Goal: Information Seeking & Learning: Learn about a topic

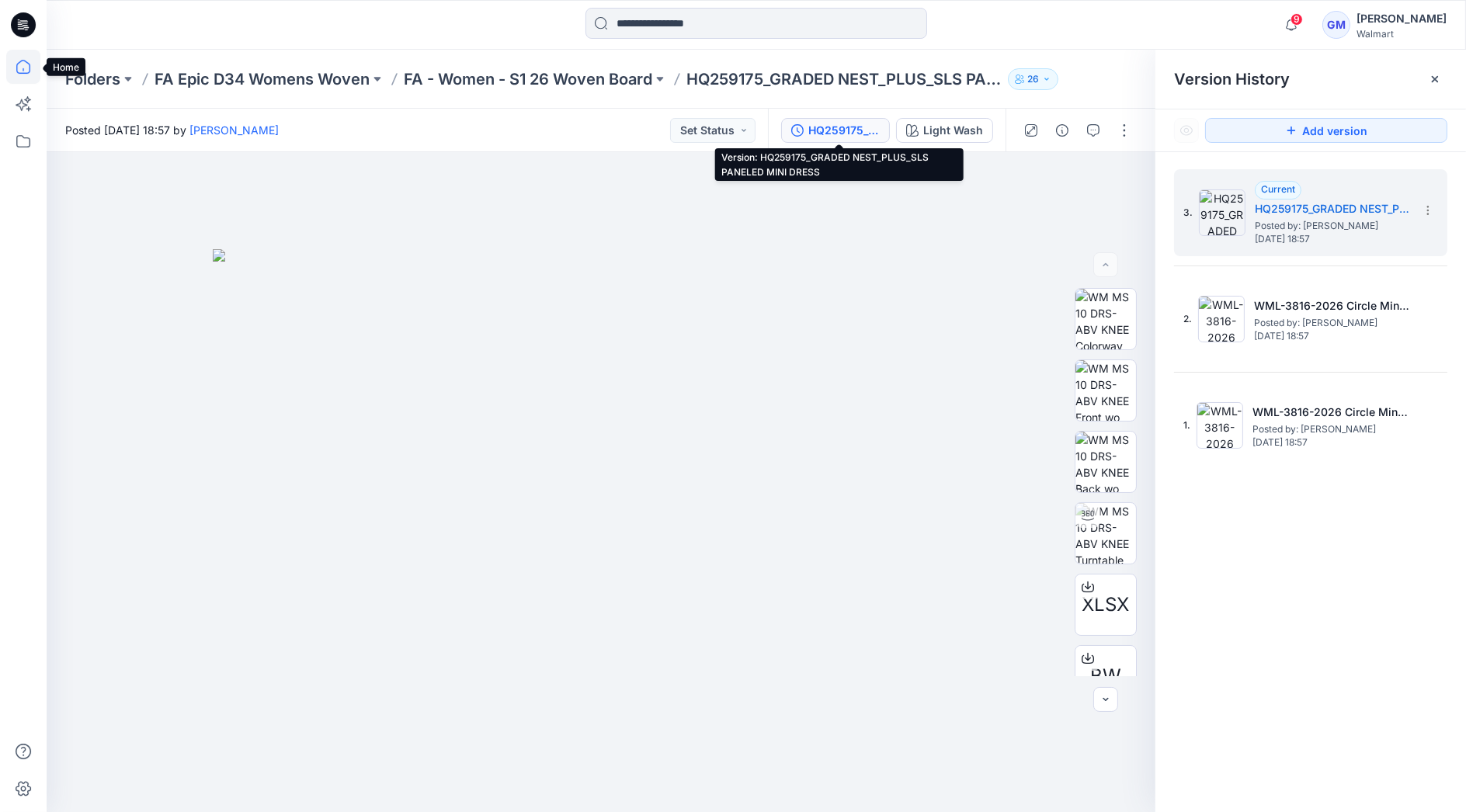
click at [26, 62] on icon at bounding box center [24, 67] width 14 height 14
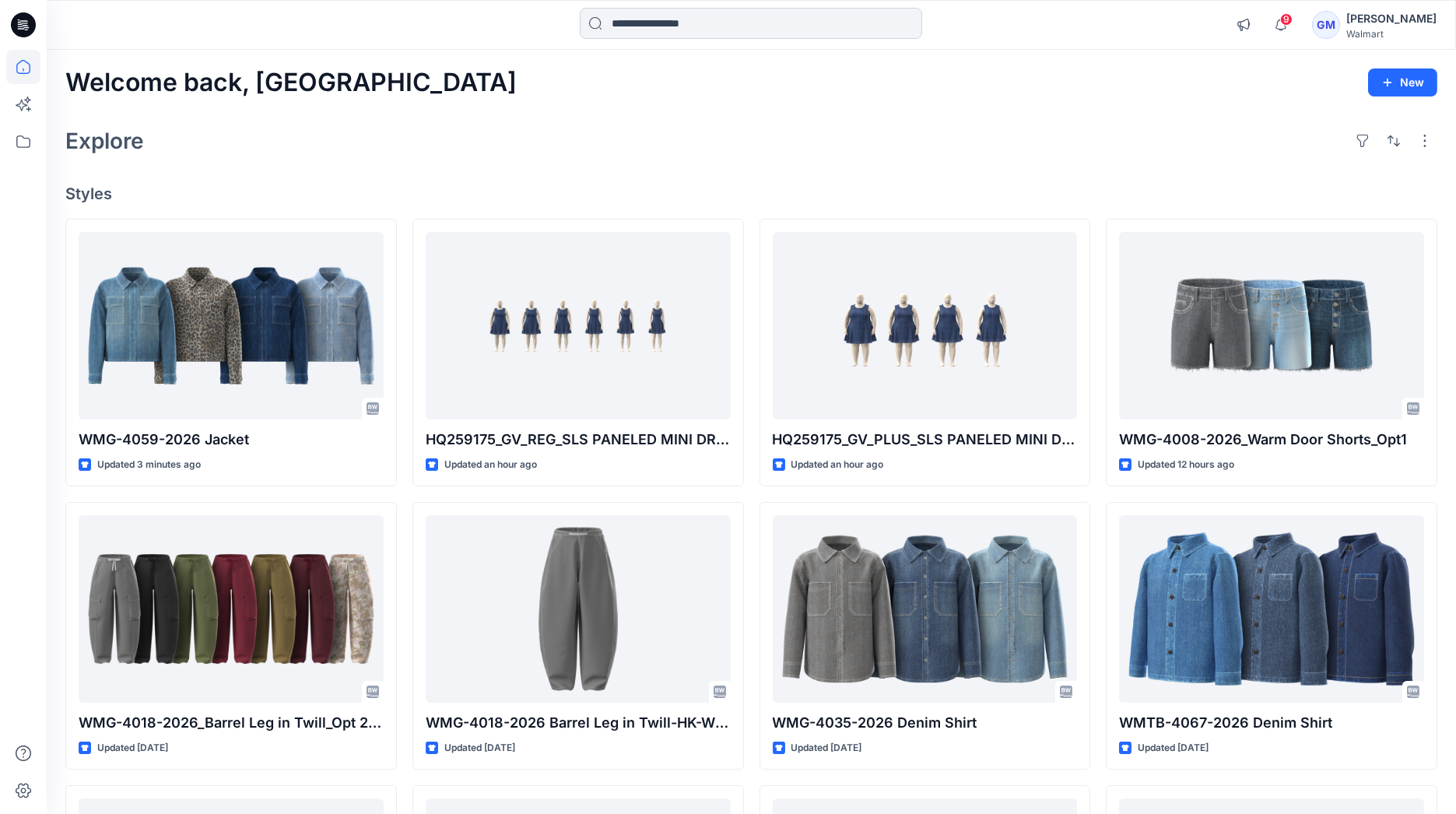
click at [661, 17] on input at bounding box center [751, 23] width 343 height 31
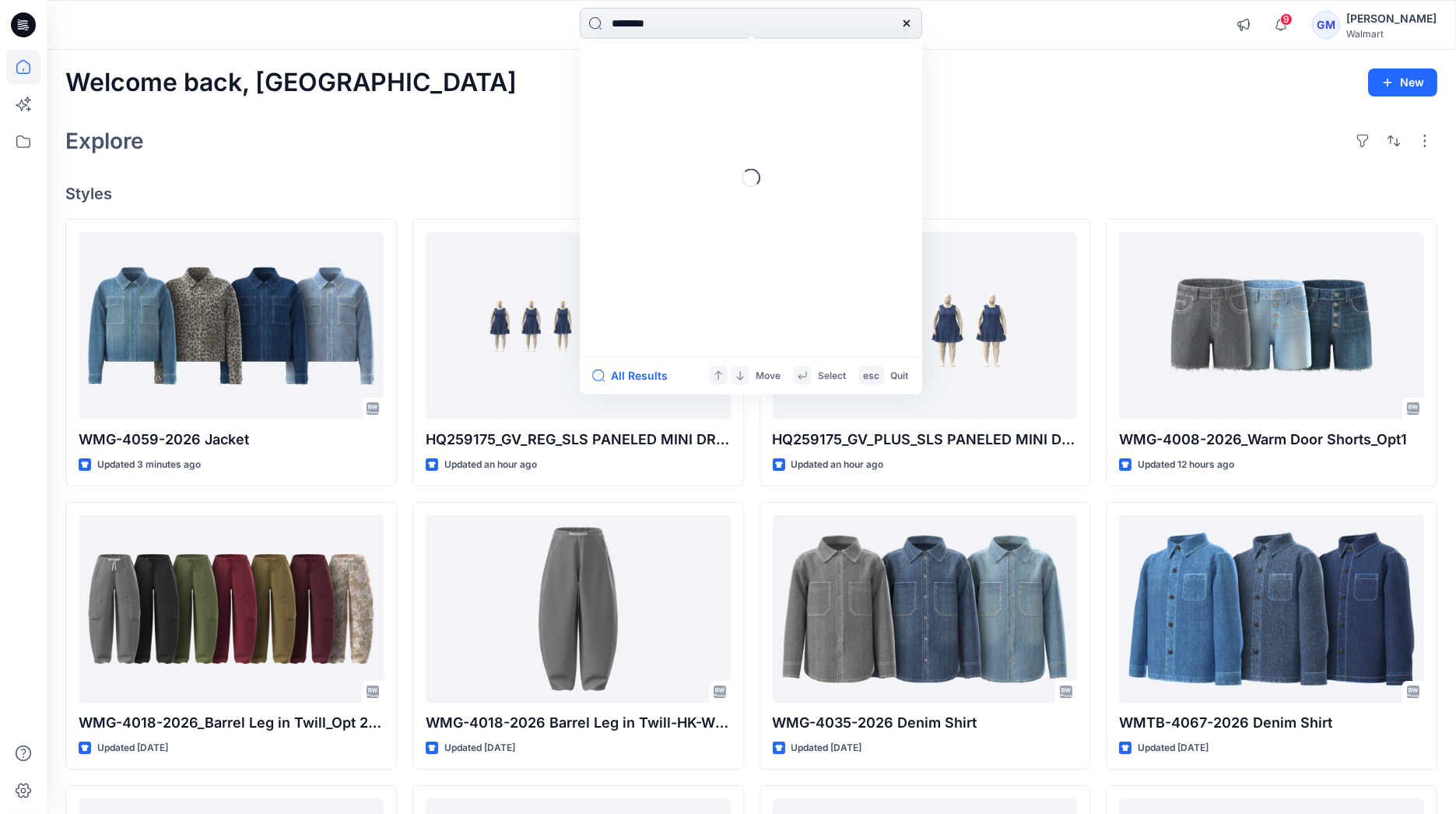
type input "********"
click at [653, 377] on button "All Results" at bounding box center [635, 376] width 85 height 19
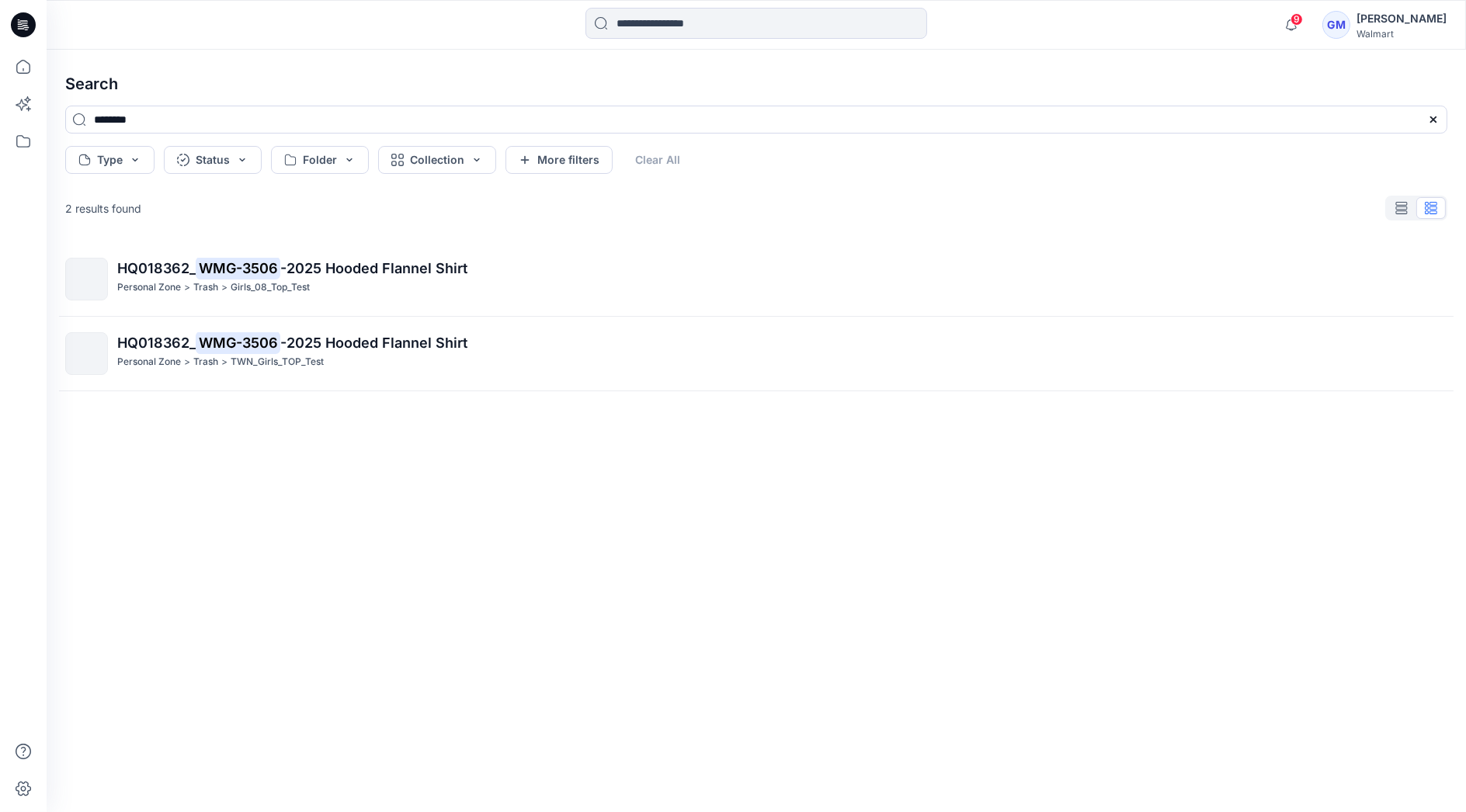
drag, startPoint x: 407, startPoint y: 24, endPoint x: 437, endPoint y: 22, distance: 30.1
click at [407, 24] on div at bounding box center [755, 24] width 710 height 34
click at [650, 22] on input at bounding box center [756, 23] width 342 height 31
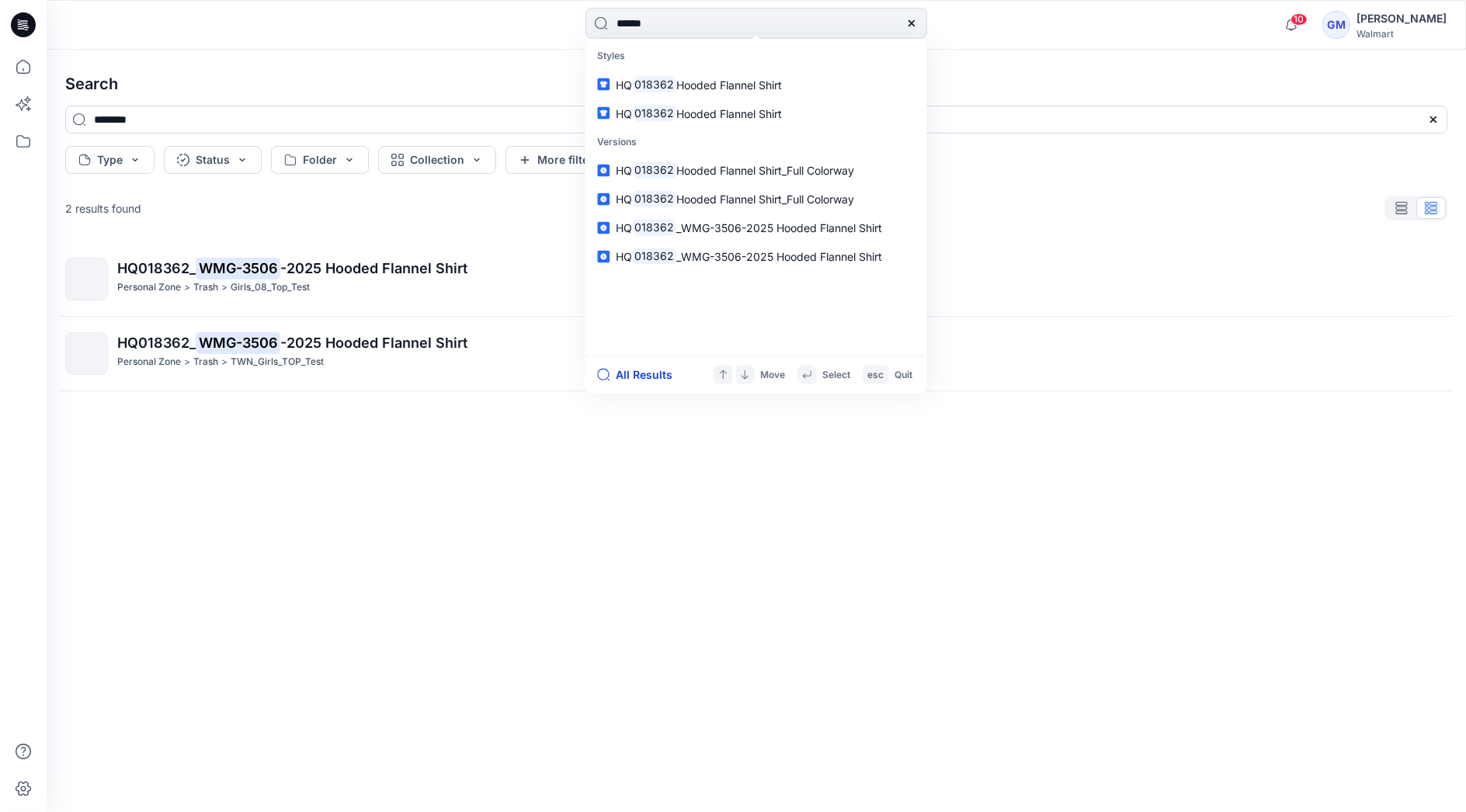
type input "******"
click at [654, 378] on button "All Results" at bounding box center [639, 375] width 85 height 19
type input "******"
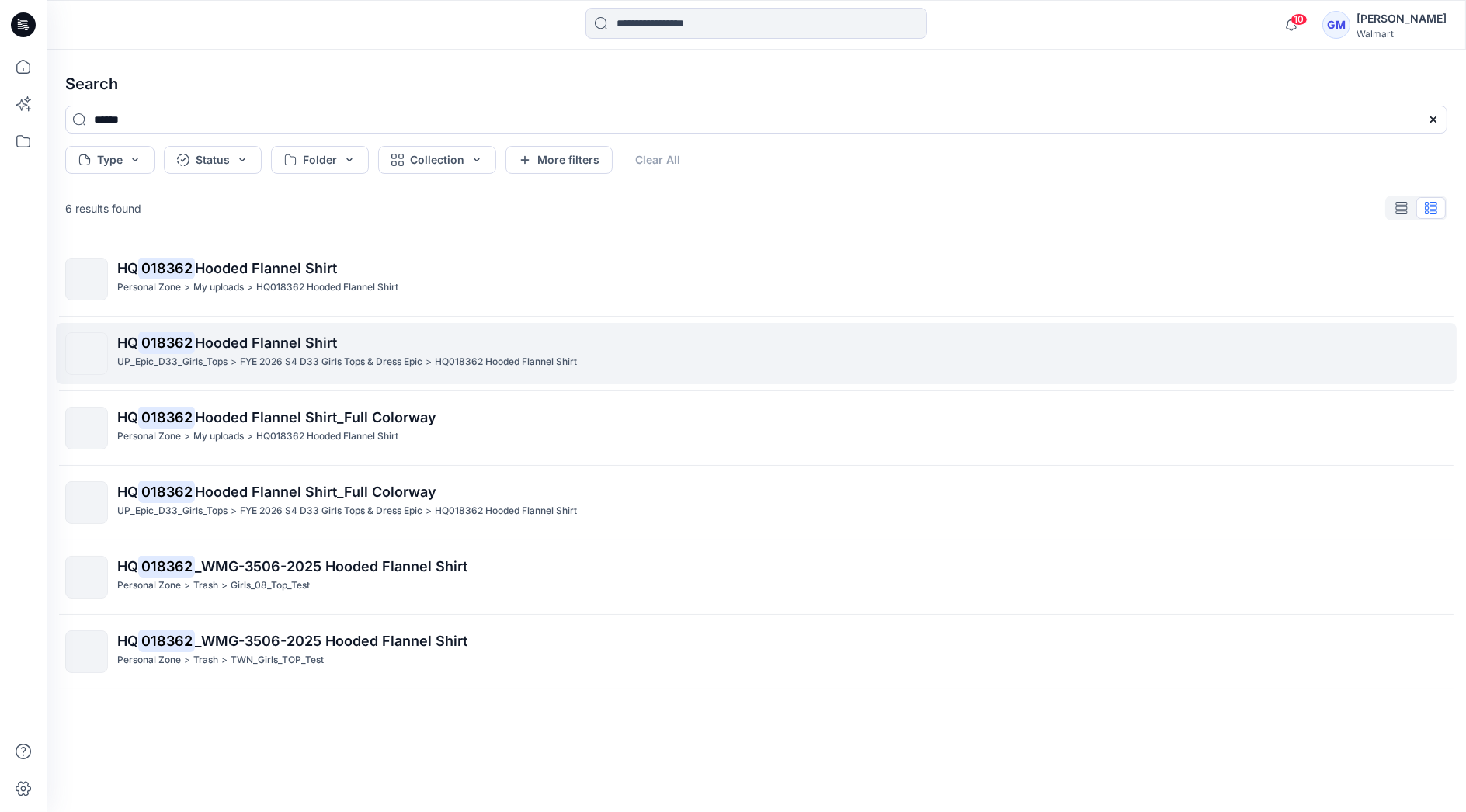
click at [276, 365] on p "FYE 2026 S4 D33 Girls Tops & Dress Epic" at bounding box center [331, 361] width 182 height 17
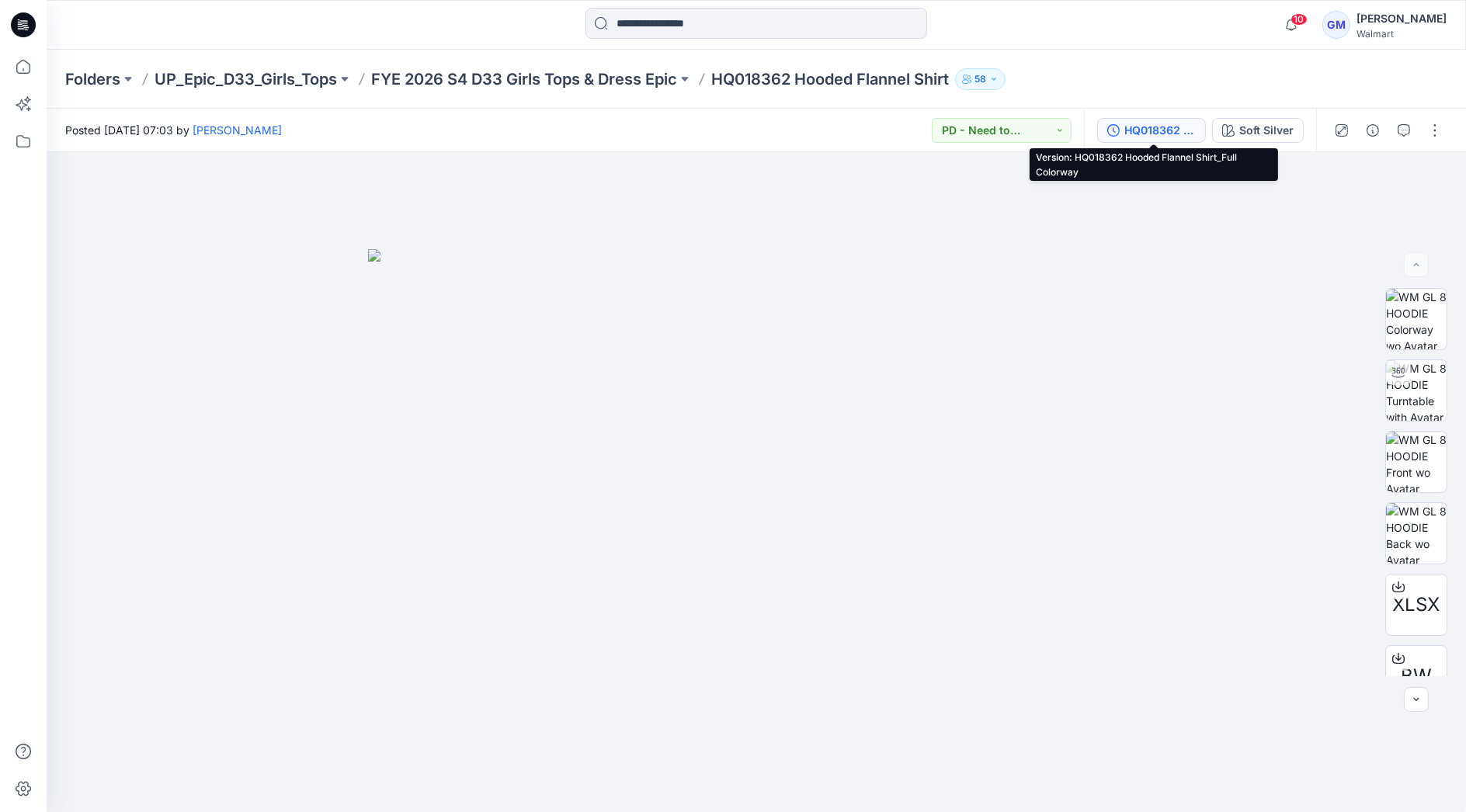
click at [1157, 128] on div "HQ018362 Hooded Flannel Shirt_Full Colorway" at bounding box center [1160, 130] width 71 height 17
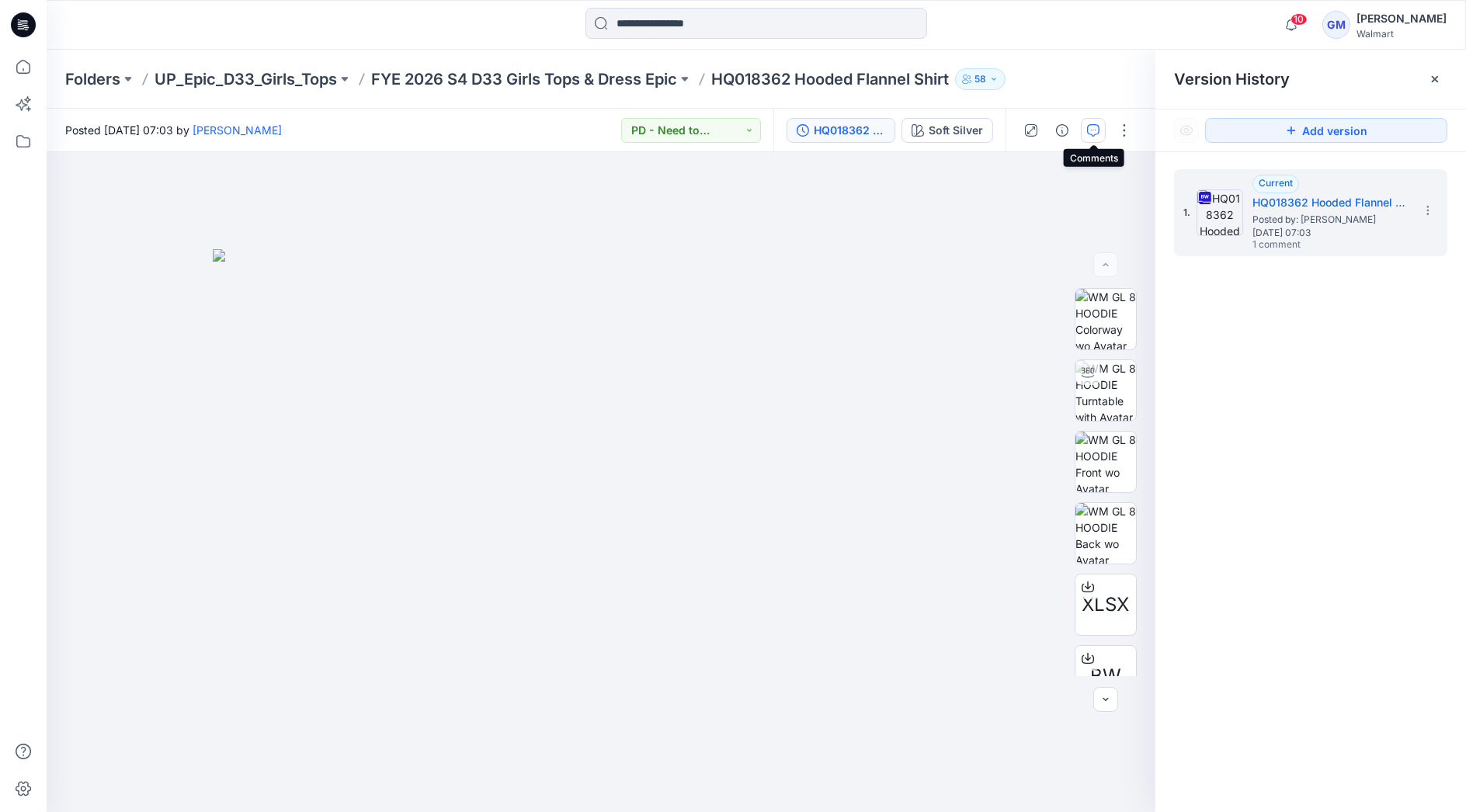
click at [1094, 136] on icon "button" at bounding box center [1093, 130] width 13 height 13
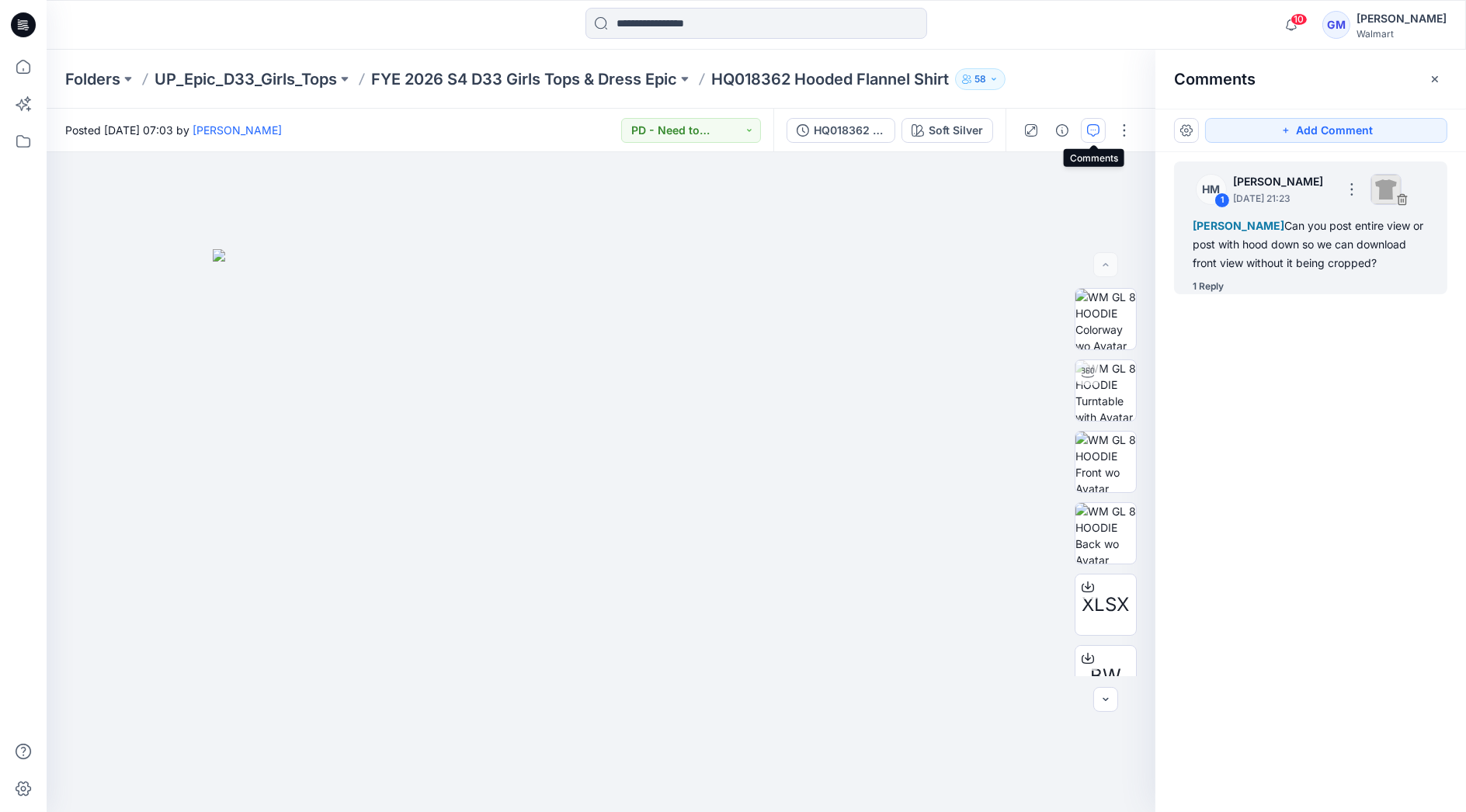
click at [1228, 250] on div "Gayan Mahawithanalage Can you post entire view or post with hood down so we can…" at bounding box center [1310, 244] width 236 height 56
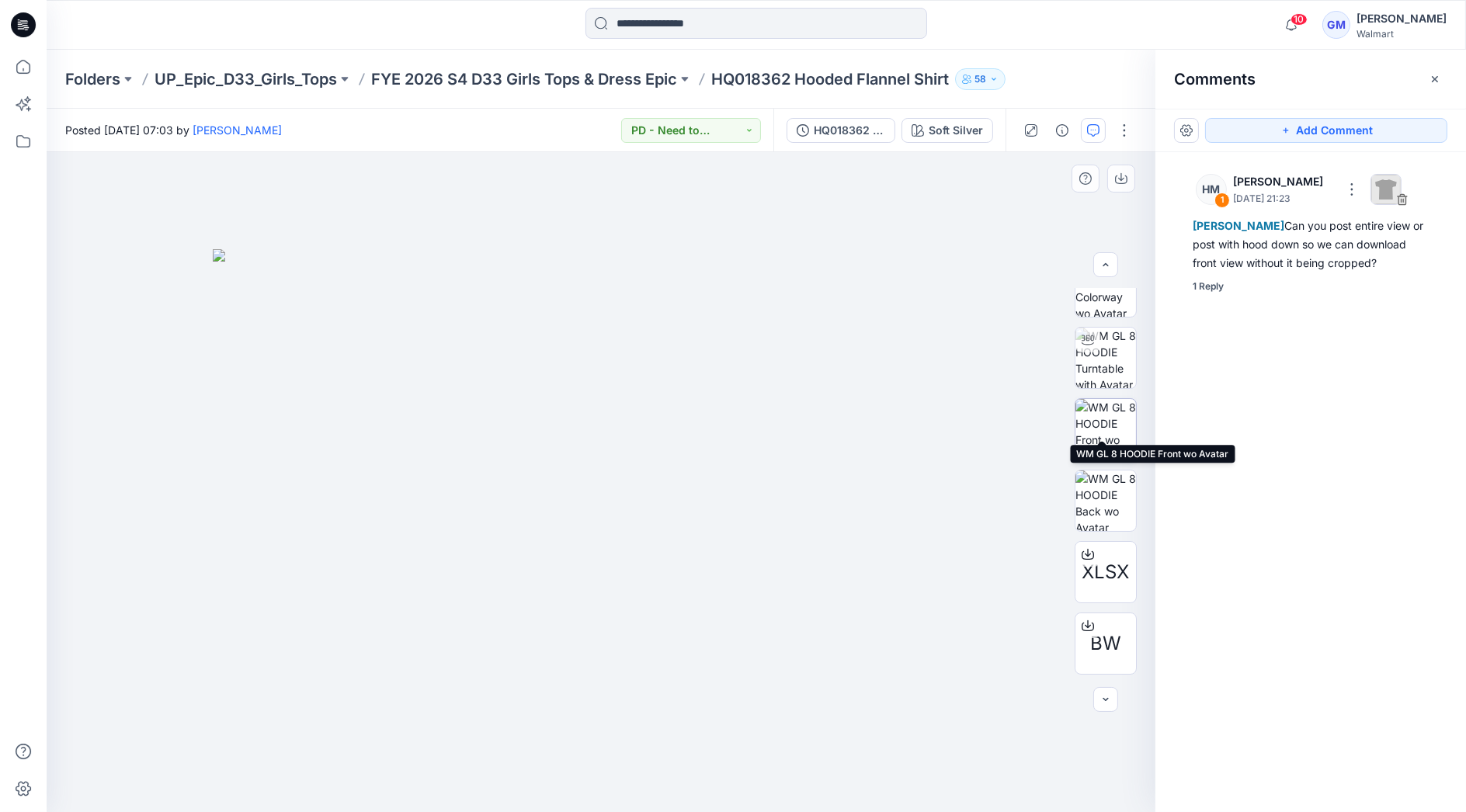
scroll to position [102, 0]
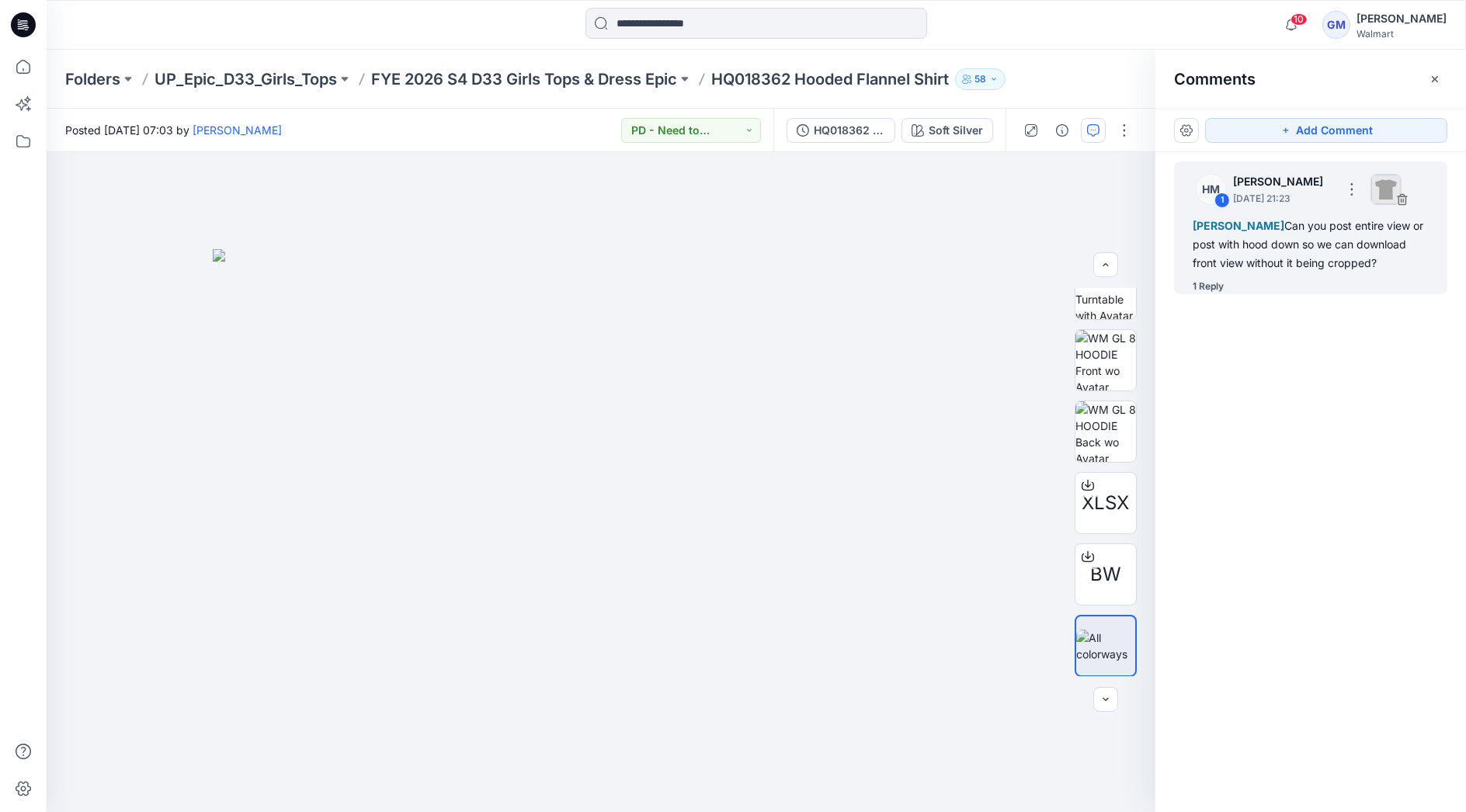
click at [1286, 264] on div "Gayan Mahawithanalage Can you post entire view or post with hood down so we can…" at bounding box center [1310, 244] width 236 height 56
click at [1271, 200] on p "December 17, 2024 21:23" at bounding box center [1283, 199] width 100 height 16
click at [1269, 245] on div "Gayan Mahawithanalage Can you post entire view or post with hood down so we can…" at bounding box center [1310, 244] width 236 height 56
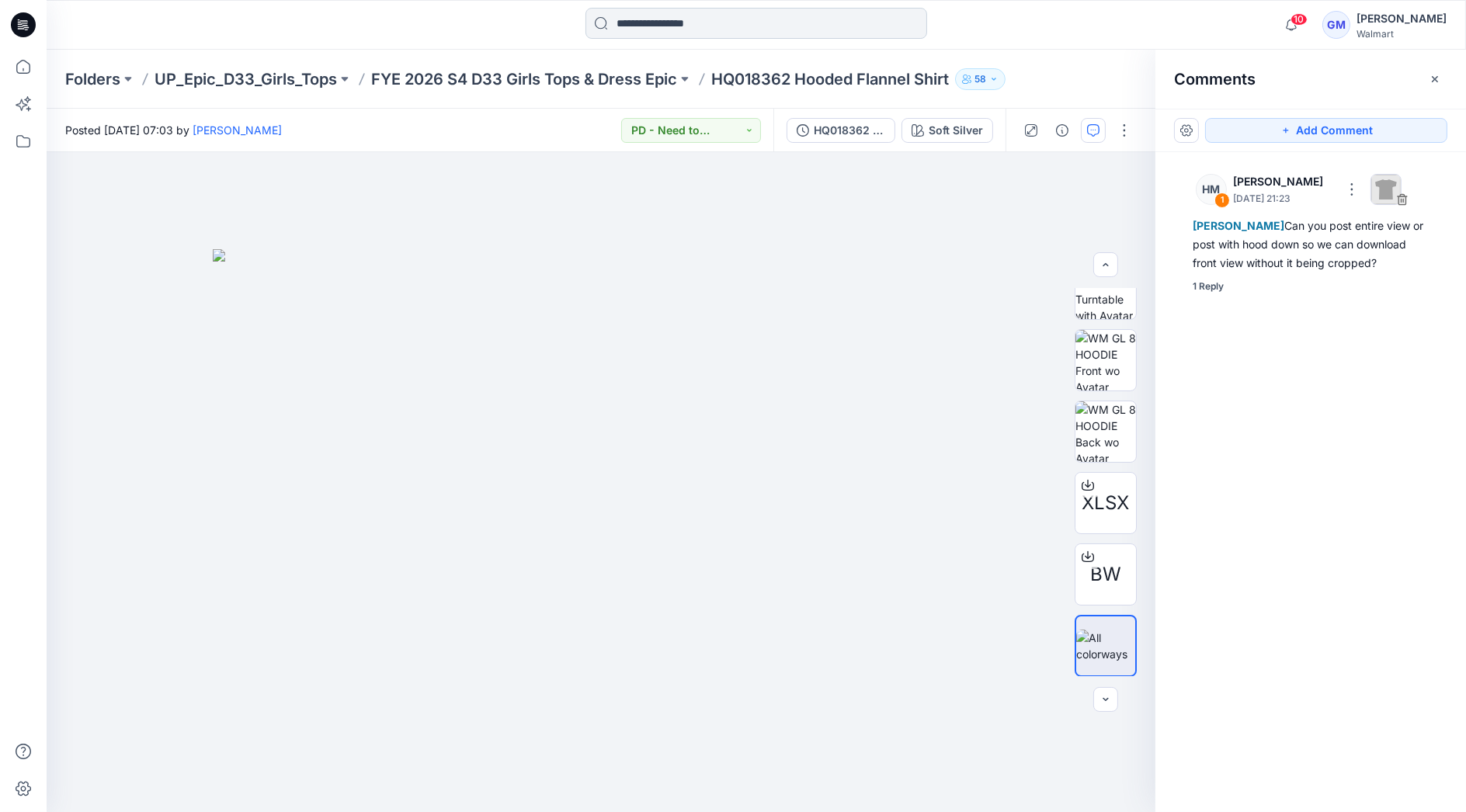
click at [668, 23] on input at bounding box center [756, 23] width 342 height 31
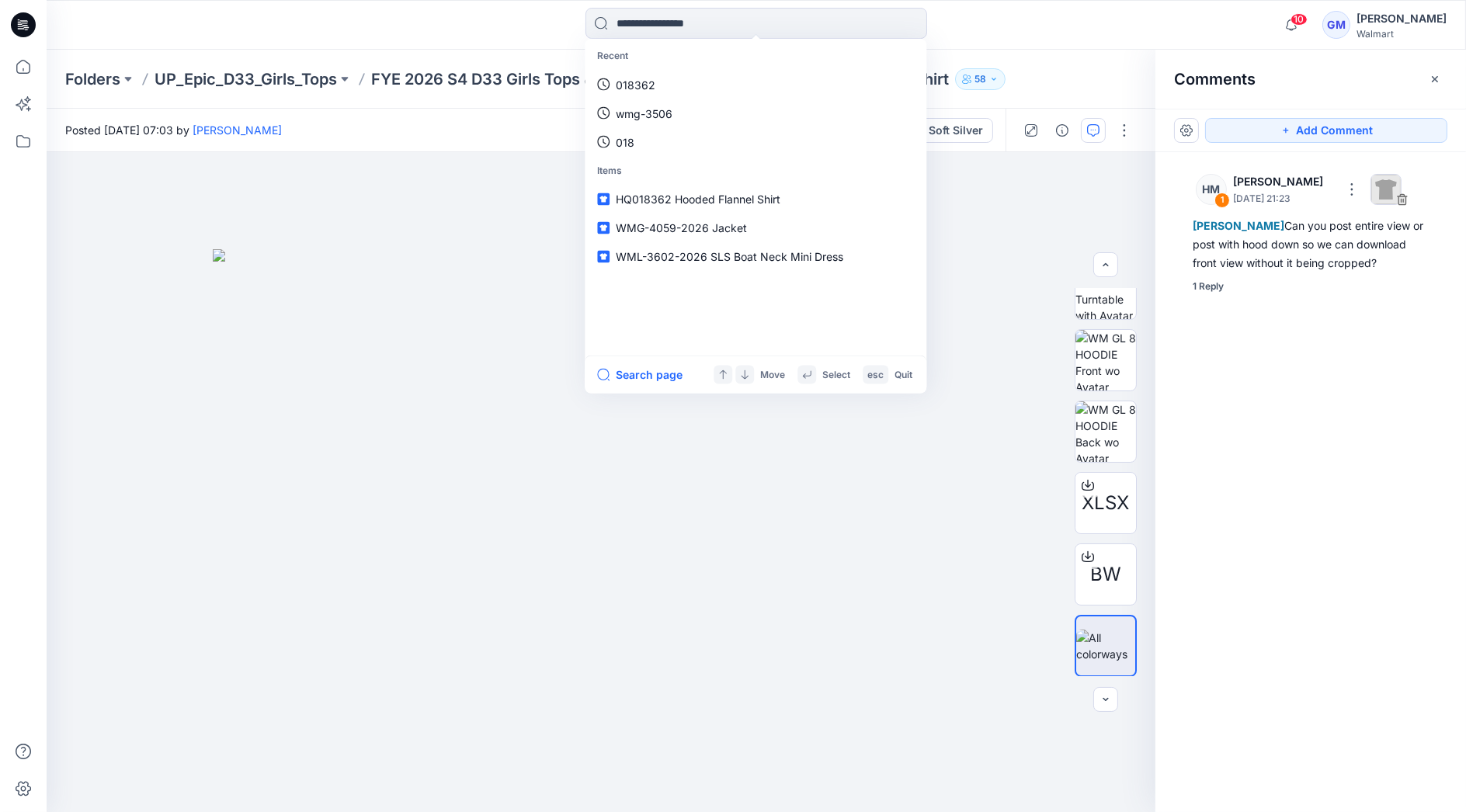
click at [1045, 37] on div "Recent 018362 wmg-3506 018 Items HQ018362 Hooded Flannel Shirt WMG-4059-2026 Ja…" at bounding box center [755, 24] width 710 height 34
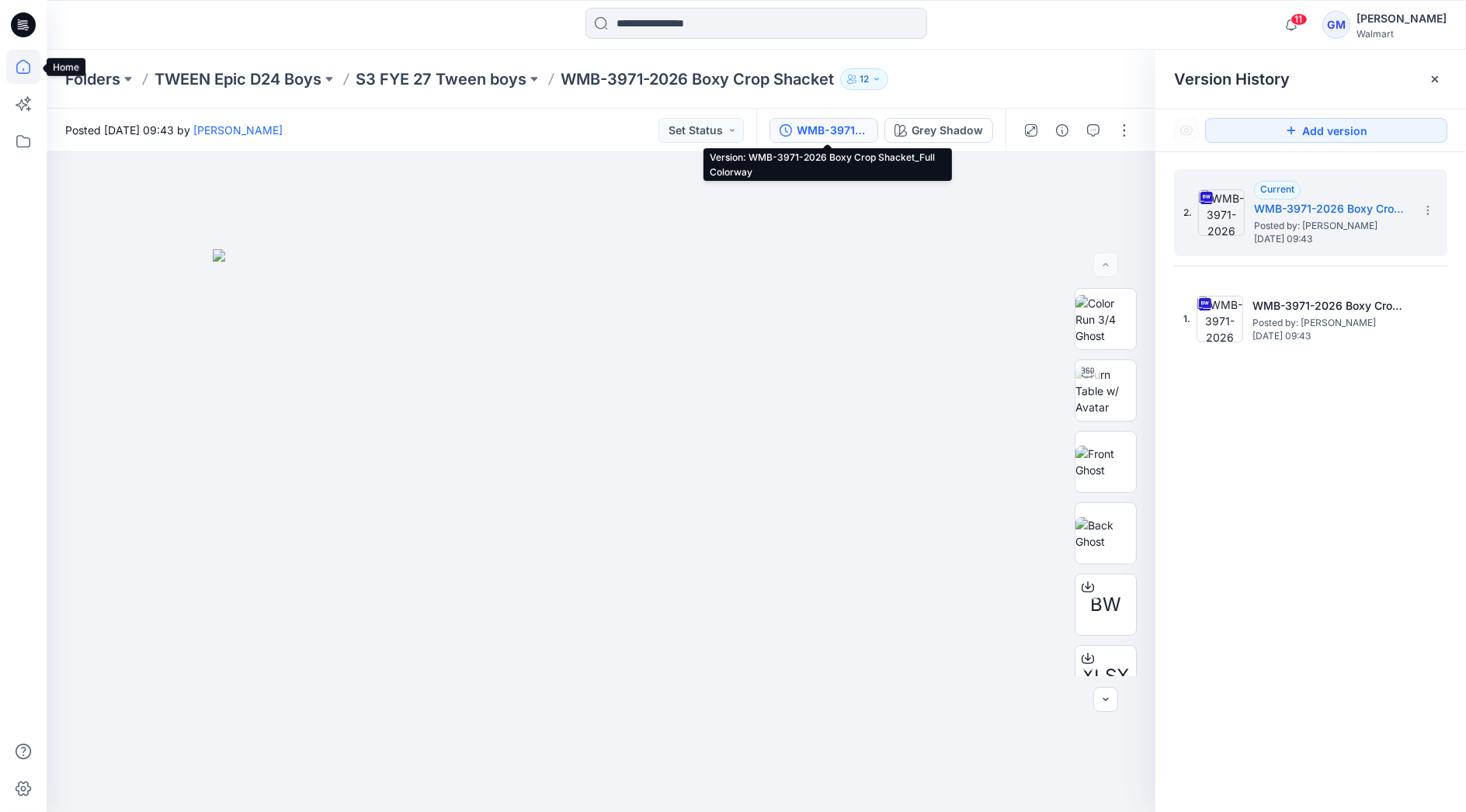
click at [27, 59] on icon at bounding box center [23, 66] width 34 height 34
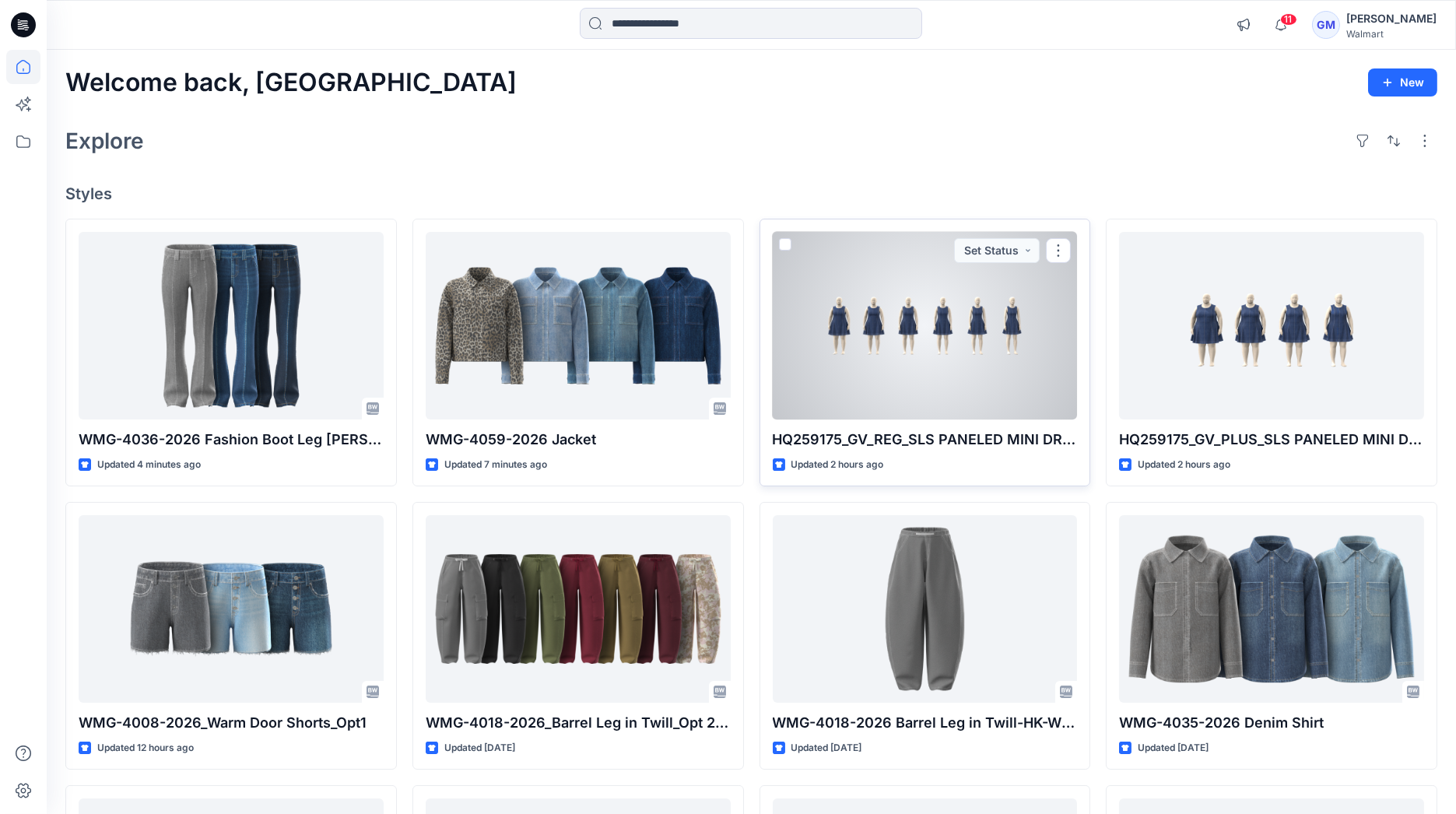
click at [950, 391] on div at bounding box center [926, 326] width 305 height 188
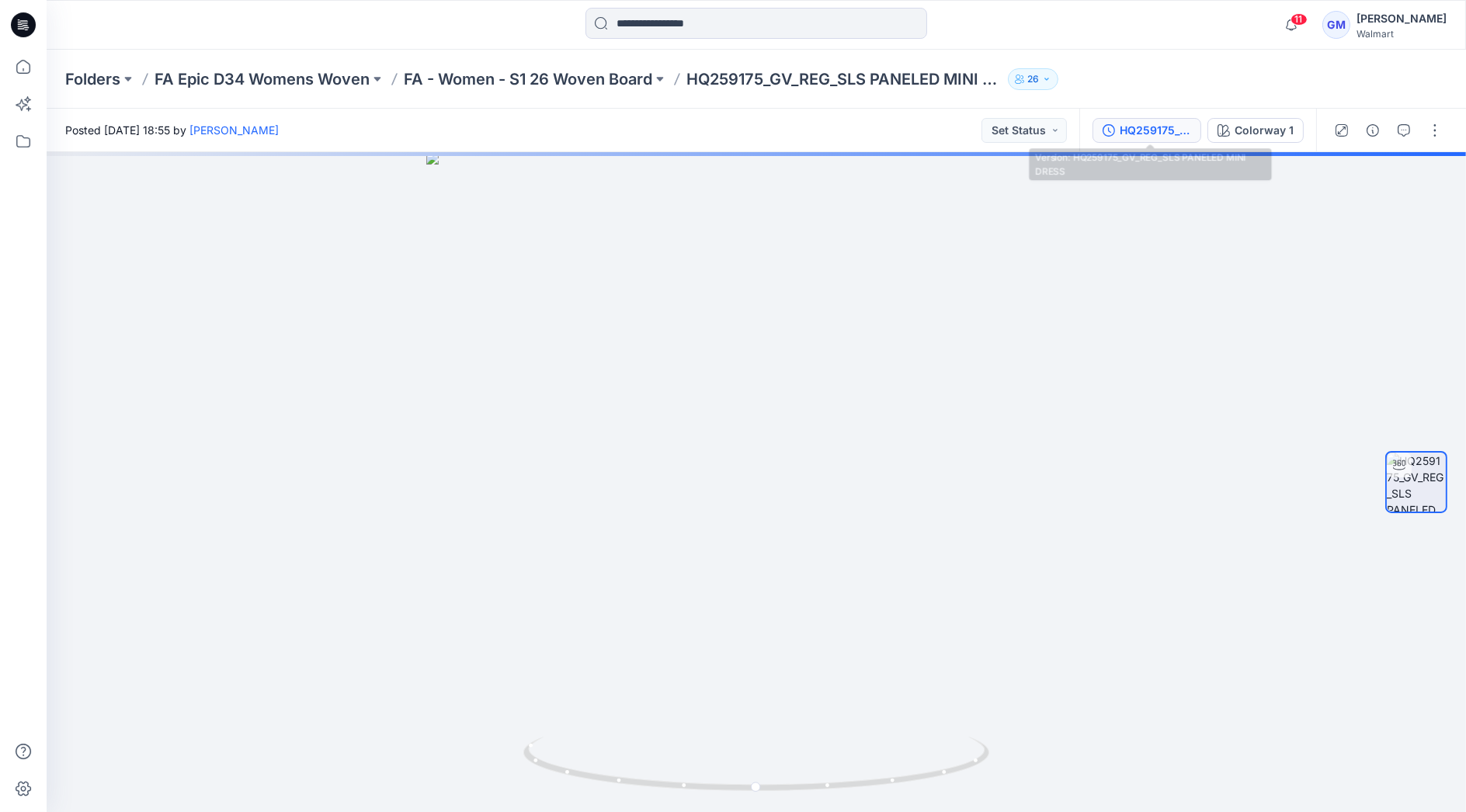
click at [1162, 140] on button "HQ259175_GV_REG_SLS PANELED MINI DRESS" at bounding box center [1147, 129] width 109 height 24
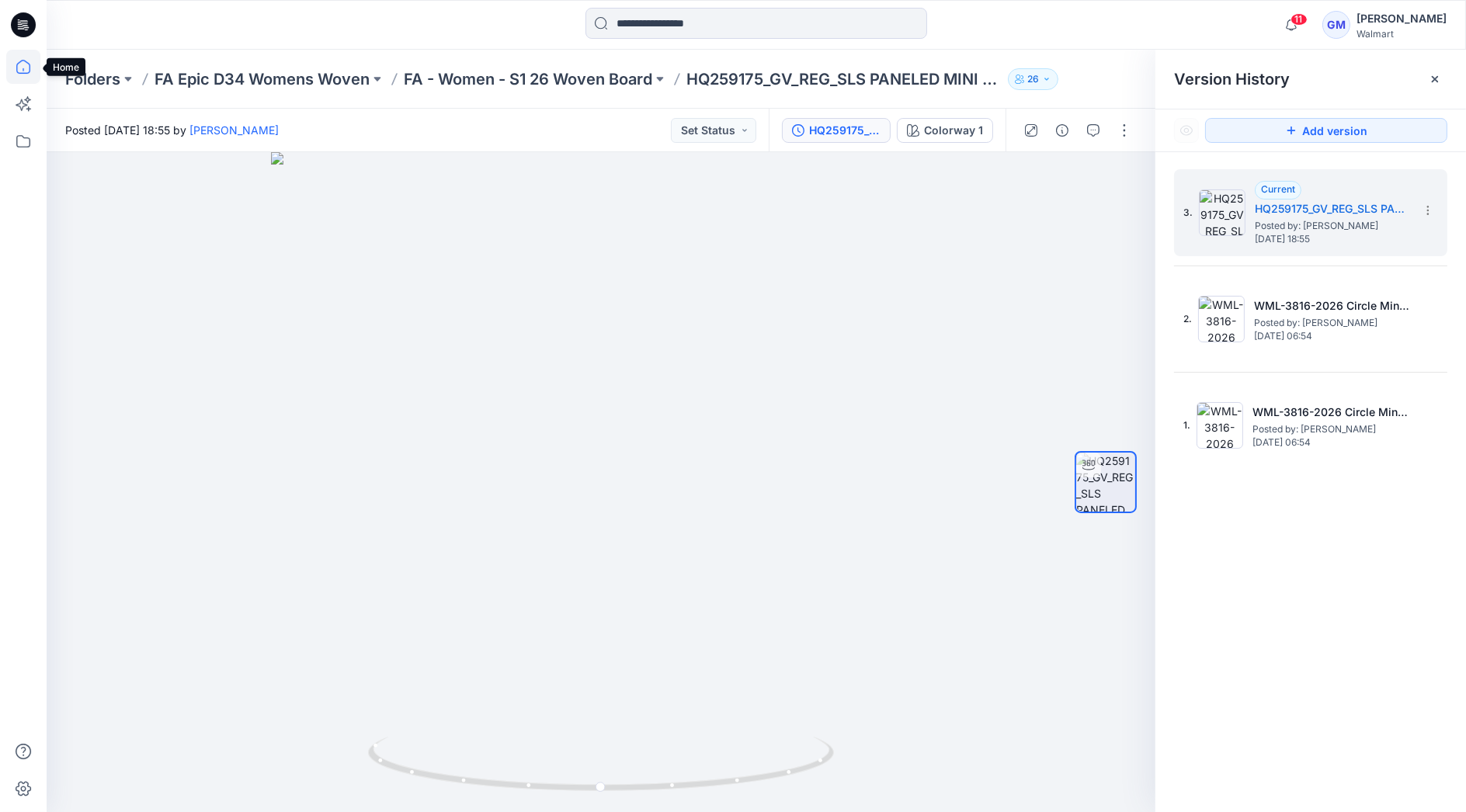
click at [17, 61] on icon at bounding box center [23, 66] width 34 height 34
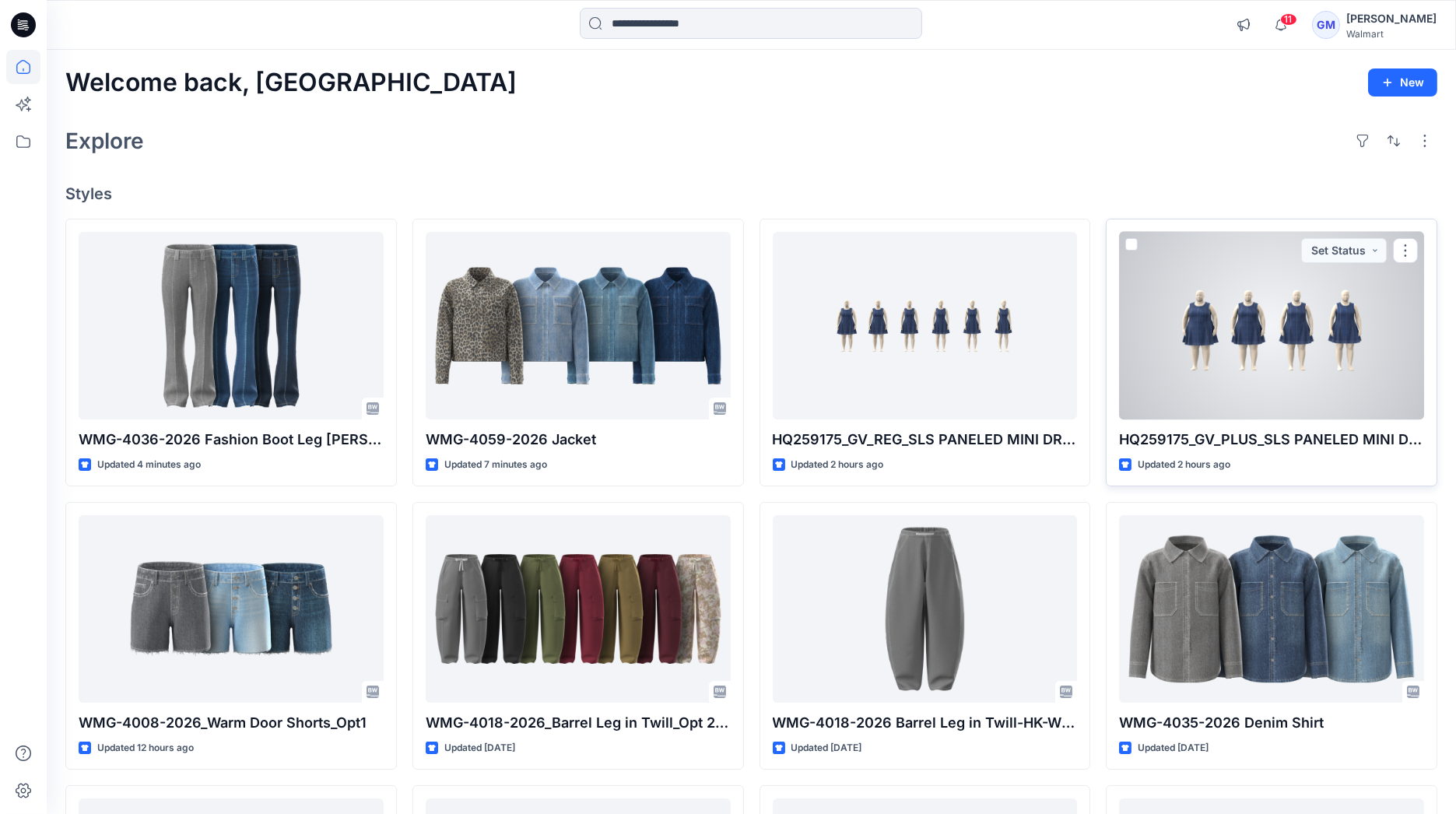
click at [1244, 315] on div at bounding box center [1272, 326] width 305 height 188
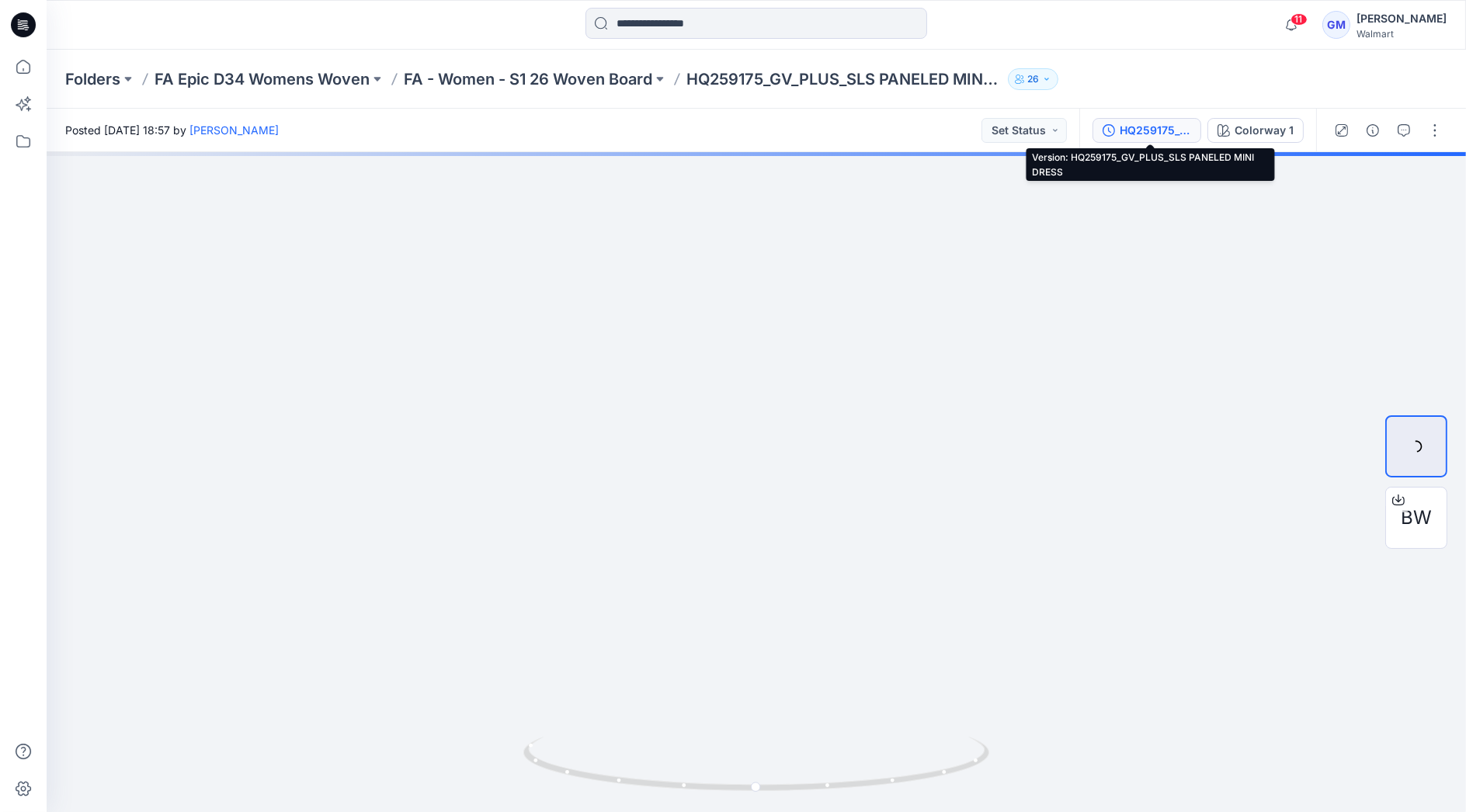
click at [1137, 129] on div "HQ259175_GV_PLUS_SLS PANELED MINI DRESS" at bounding box center [1155, 130] width 71 height 17
click at [1145, 122] on div "HQ259175_GV_REG_SLS PANELED MINI DRESS" at bounding box center [1155, 130] width 71 height 17
click at [1171, 139] on button "HQ259175_GV_PLUS_SLS PANELED MINI DRESS" at bounding box center [1147, 129] width 109 height 24
